Goal: Use online tool/utility: Utilize a website feature to perform a specific function

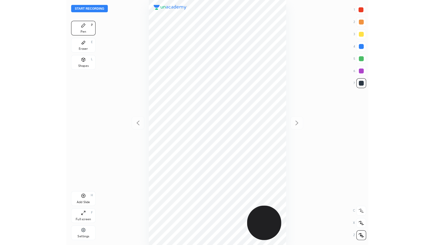
scroll to position [204, 171]
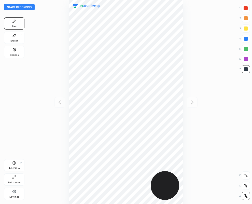
click at [13, 39] on div "Eraser" at bounding box center [14, 40] width 8 height 3
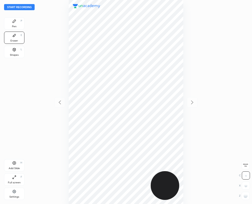
click at [12, 24] on div "Pen P" at bounding box center [14, 23] width 20 height 12
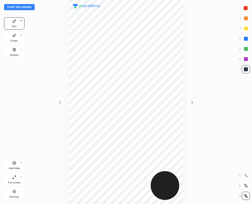
click at [15, 40] on div "Eraser" at bounding box center [14, 40] width 8 height 3
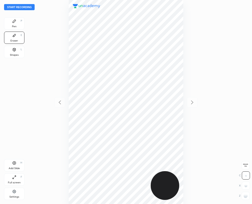
click at [12, 23] on div "Pen P" at bounding box center [14, 23] width 20 height 12
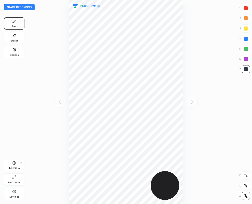
click at [246, 8] on div at bounding box center [246, 8] width 4 height 4
click at [245, 69] on div at bounding box center [246, 69] width 4 height 4
click at [246, 70] on div at bounding box center [246, 69] width 4 height 4
drag, startPoint x: 246, startPoint y: 8, endPoint x: 238, endPoint y: 12, distance: 8.7
click at [247, 9] on div at bounding box center [246, 8] width 4 height 4
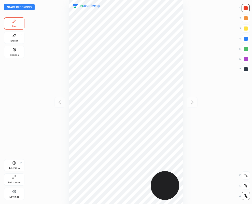
click at [247, 71] on div at bounding box center [246, 69] width 4 height 4
click at [248, 6] on div at bounding box center [246, 8] width 8 height 8
click at [185, 17] on div at bounding box center [126, 102] width 171 height 204
click at [11, 36] on div "Eraser E" at bounding box center [14, 38] width 20 height 12
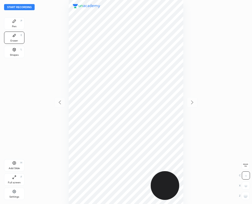
click at [14, 179] on div "Full screen F" at bounding box center [14, 179] width 20 height 12
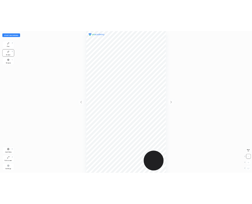
scroll to position [245, 353]
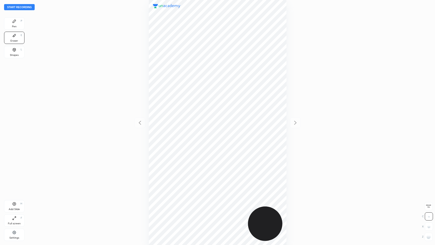
click at [15, 36] on icon at bounding box center [14, 35] width 4 height 4
drag, startPoint x: 431, startPoint y: 237, endPoint x: 370, endPoint y: 219, distance: 64.1
click at [252, 204] on div at bounding box center [428, 236] width 8 height 8
drag, startPoint x: 11, startPoint y: 22, endPoint x: 14, endPoint y: 17, distance: 5.2
click at [14, 17] on div "Pen P" at bounding box center [14, 23] width 20 height 12
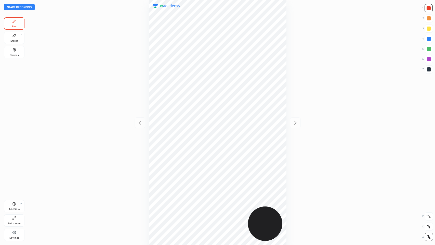
click at [9, 40] on div "Eraser E" at bounding box center [14, 38] width 20 height 12
click at [252, 21] on div at bounding box center [217, 122] width 353 height 245
click at [13, 22] on icon at bounding box center [14, 21] width 3 height 3
drag, startPoint x: 10, startPoint y: 40, endPoint x: 27, endPoint y: 44, distance: 17.5
click at [10, 40] on div "Eraser E" at bounding box center [14, 38] width 20 height 12
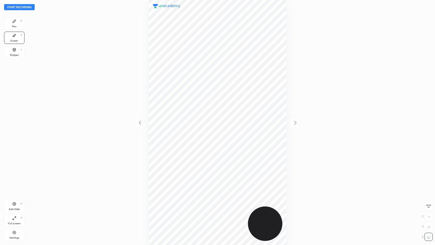
drag, startPoint x: 14, startPoint y: 23, endPoint x: 75, endPoint y: 30, distance: 61.0
click at [14, 23] on div "Pen P" at bounding box center [14, 23] width 20 height 12
drag, startPoint x: 429, startPoint y: 69, endPoint x: 422, endPoint y: 67, distance: 6.9
click at [252, 68] on div at bounding box center [429, 69] width 8 height 8
click at [252, 8] on div at bounding box center [428, 8] width 4 height 4
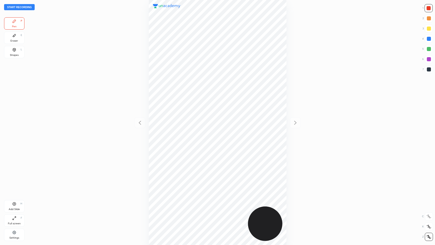
click at [14, 39] on div "Eraser" at bounding box center [14, 40] width 8 height 3
click at [21, 22] on div "P" at bounding box center [22, 21] width 2 height 3
drag, startPoint x: 428, startPoint y: 69, endPoint x: 423, endPoint y: 65, distance: 6.2
click at [252, 68] on div at bounding box center [429, 69] width 8 height 8
click at [16, 204] on icon at bounding box center [14, 203] width 4 height 4
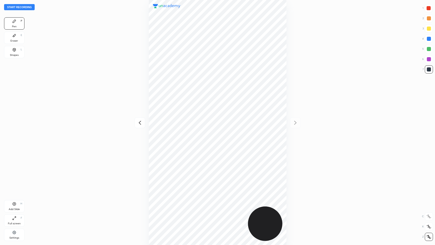
click at [140, 123] on icon at bounding box center [140, 122] width 6 height 6
click at [252, 123] on icon at bounding box center [295, 122] width 6 height 6
click at [138, 122] on icon at bounding box center [140, 122] width 6 height 6
click at [252, 123] on icon at bounding box center [295, 123] width 2 height 4
drag, startPoint x: 429, startPoint y: 59, endPoint x: 363, endPoint y: 61, distance: 66.3
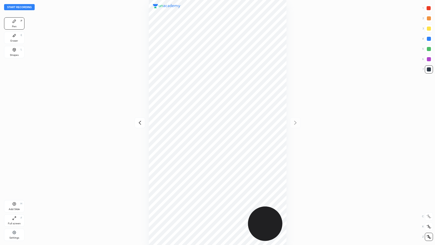
click at [252, 59] on div at bounding box center [429, 59] width 4 height 4
drag, startPoint x: 429, startPoint y: 66, endPoint x: 292, endPoint y: 50, distance: 138.2
click at [252, 66] on div at bounding box center [429, 69] width 8 height 8
click at [16, 38] on div "Eraser E" at bounding box center [14, 38] width 20 height 12
click at [21, 24] on div "Pen P" at bounding box center [14, 23] width 20 height 12
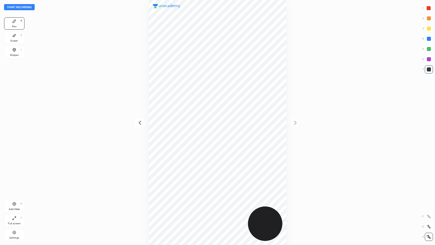
click at [11, 39] on div "Eraser" at bounding box center [14, 40] width 8 height 3
click at [13, 24] on div "Pen P" at bounding box center [14, 23] width 20 height 12
drag, startPoint x: 16, startPoint y: 37, endPoint x: 23, endPoint y: 48, distance: 12.9
click at [17, 38] on div "Eraser E" at bounding box center [14, 38] width 20 height 12
click at [145, 96] on div at bounding box center [217, 122] width 353 height 245
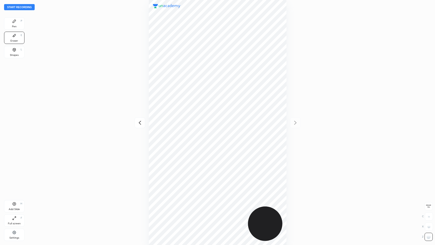
click at [15, 23] on div "Pen P" at bounding box center [14, 23] width 20 height 12
click at [252, 8] on div at bounding box center [428, 8] width 4 height 4
click at [12, 204] on div "Full screen F" at bounding box center [14, 220] width 20 height 12
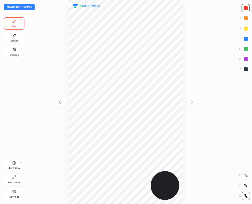
scroll to position [25268, 25302]
click at [246, 70] on div at bounding box center [246, 69] width 4 height 4
click at [247, 9] on div at bounding box center [246, 8] width 4 height 4
click at [245, 70] on div at bounding box center [246, 69] width 4 height 4
drag, startPoint x: 12, startPoint y: 37, endPoint x: 38, endPoint y: 67, distance: 39.3
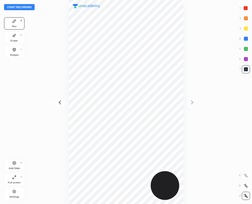
click at [14, 37] on div "Eraser E" at bounding box center [14, 38] width 20 height 12
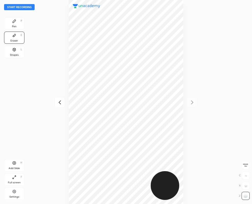
click at [13, 24] on div "Pen P" at bounding box center [14, 23] width 20 height 12
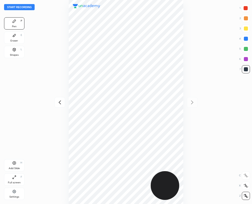
drag, startPoint x: 245, startPoint y: 38, endPoint x: 232, endPoint y: 45, distance: 15.1
click at [245, 39] on div at bounding box center [246, 39] width 4 height 4
click at [248, 71] on div at bounding box center [246, 69] width 8 height 8
click at [246, 59] on div at bounding box center [246, 59] width 4 height 4
click at [60, 102] on icon at bounding box center [60, 102] width 6 height 6
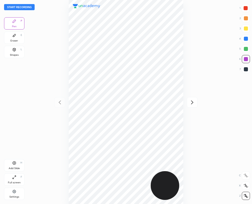
click at [246, 3] on div "Start recording 1 2 3 4 5 6 7 R O A L C X Z Erase all C X Z Pen P Eraser E Shap…" at bounding box center [126, 102] width 252 height 204
drag, startPoint x: 247, startPoint y: 10, endPoint x: 238, endPoint y: 10, distance: 8.9
click at [247, 10] on div at bounding box center [246, 8] width 8 height 8
drag, startPoint x: 247, startPoint y: 59, endPoint x: 195, endPoint y: 47, distance: 53.2
click at [247, 58] on div at bounding box center [246, 59] width 4 height 4
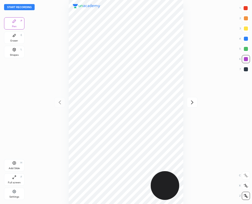
click at [9, 6] on button "Start recording" at bounding box center [19, 7] width 31 height 6
click at [192, 103] on icon at bounding box center [192, 102] width 6 height 6
click at [25, 8] on button "End recording" at bounding box center [18, 7] width 28 height 6
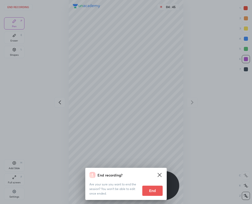
click at [153, 187] on button "End" at bounding box center [152, 191] width 20 height 10
